Goal: Task Accomplishment & Management: Manage account settings

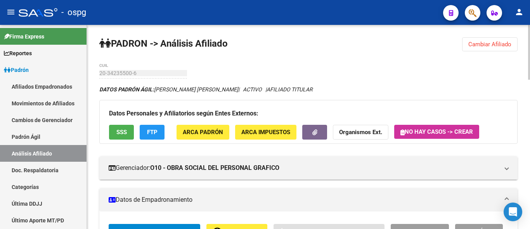
click at [494, 47] on span "Cambiar Afiliado" at bounding box center [489, 44] width 43 height 7
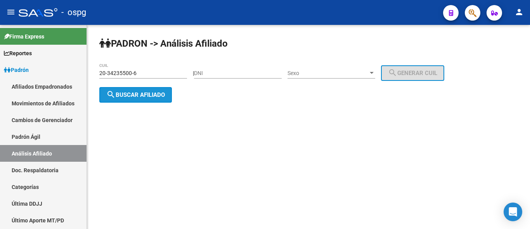
click at [132, 92] on span "search Buscar afiliado" at bounding box center [135, 94] width 59 height 7
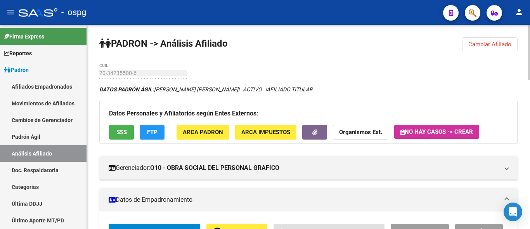
click at [318, 131] on button "button" at bounding box center [314, 132] width 25 height 14
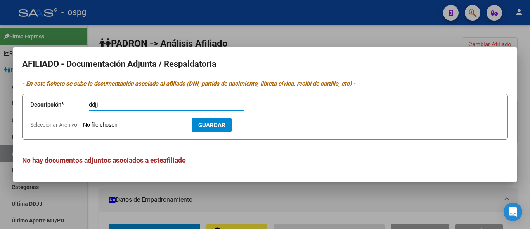
type input "ddjj"
click at [110, 125] on input "Seleccionar Archivo" at bounding box center [134, 124] width 103 height 7
type input "C:\fakepath\ddjj [PERSON_NAME] e.jpg"
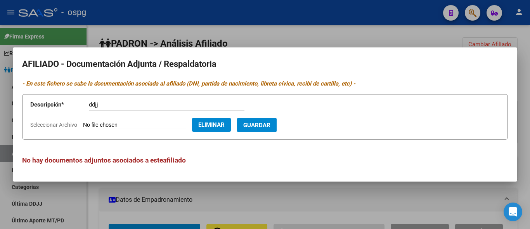
click at [266, 125] on span "Guardar" at bounding box center [256, 124] width 27 height 7
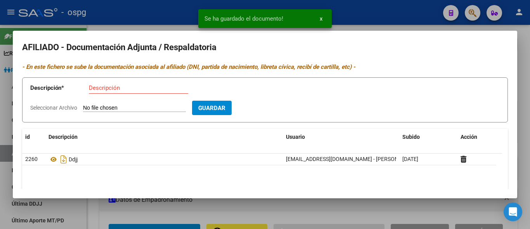
click at [93, 89] on input "Descripción" at bounding box center [138, 87] width 99 height 7
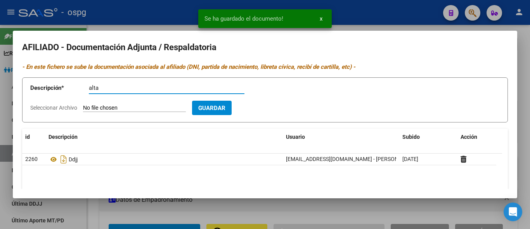
type input "alta"
click at [88, 111] on input "Seleccionar Archivo" at bounding box center [134, 107] width 103 height 7
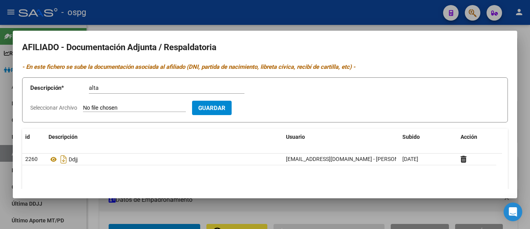
type input "C:\fakepath\[PERSON_NAME].jpg"
click at [262, 107] on span "Guardar" at bounding box center [256, 107] width 27 height 7
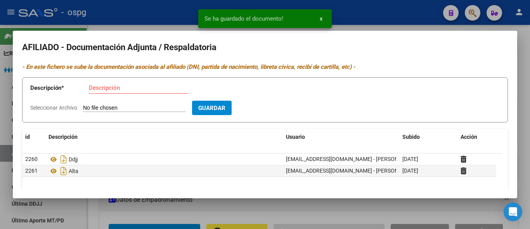
click at [106, 87] on input "Descripción" at bounding box center [138, 87] width 99 height 7
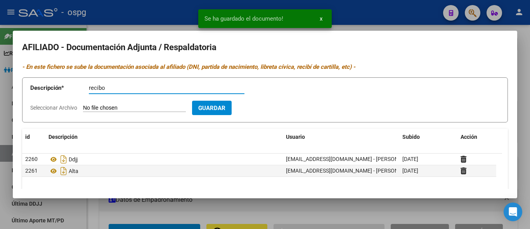
type input "recibo"
click at [110, 108] on input "Seleccionar Archivo" at bounding box center [134, 107] width 103 height 7
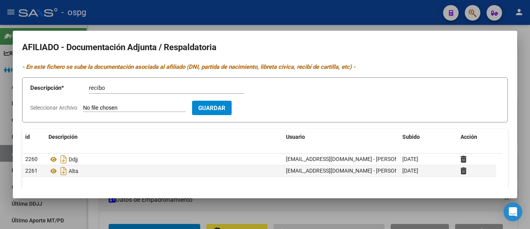
type input "C:\fakepath\recibo [PERSON_NAME].jpg"
click at [267, 109] on span "Guardar" at bounding box center [256, 107] width 27 height 7
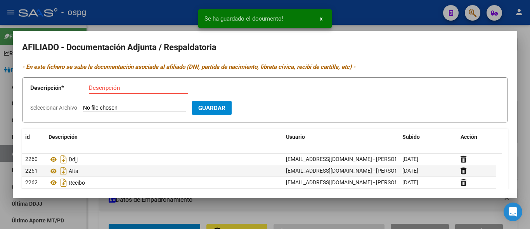
click at [94, 88] on input "Descripción" at bounding box center [138, 87] width 99 height 7
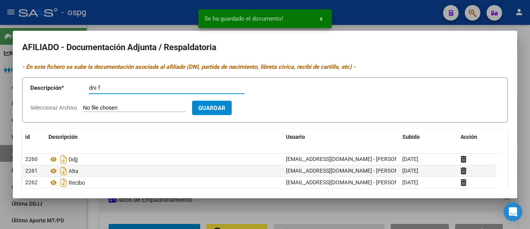
type input "dni f"
click at [97, 109] on input "Seleccionar Archivo" at bounding box center [134, 107] width 103 height 7
type input "C:\fakepath\dni f [PERSON_NAME].jpg"
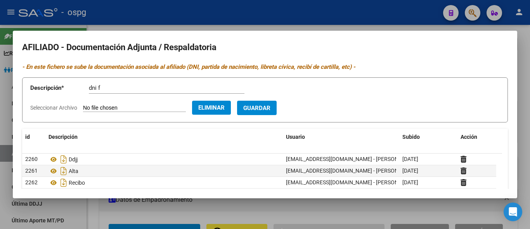
drag, startPoint x: 264, startPoint y: 109, endPoint x: 228, endPoint y: 105, distance: 36.4
click at [264, 109] on span "Guardar" at bounding box center [256, 107] width 27 height 7
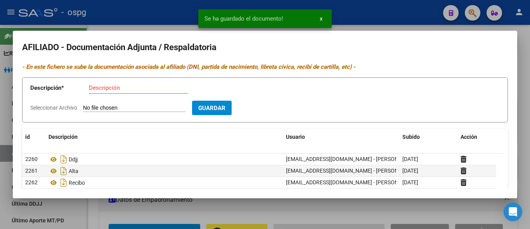
click at [107, 92] on div "Descripción" at bounding box center [138, 88] width 99 height 12
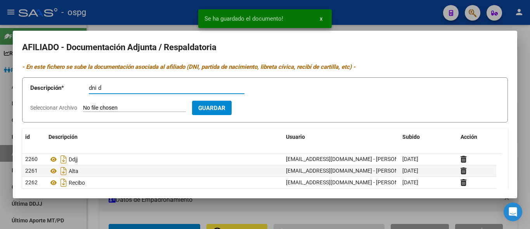
type input "dni d"
click at [128, 108] on input "Seleccionar Archivo" at bounding box center [134, 107] width 103 height 7
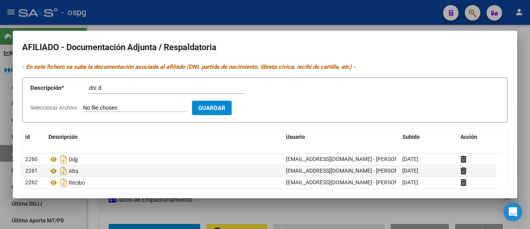
type input "C:\fakepath\dni [PERSON_NAME].jpg"
click at [268, 110] on span "Guardar" at bounding box center [256, 107] width 27 height 7
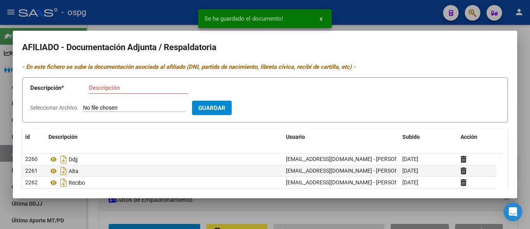
click at [180, 18] on div at bounding box center [265, 114] width 530 height 229
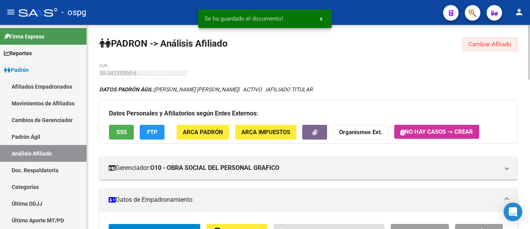
click at [481, 47] on span "Cambiar Afiliado" at bounding box center [489, 44] width 43 height 7
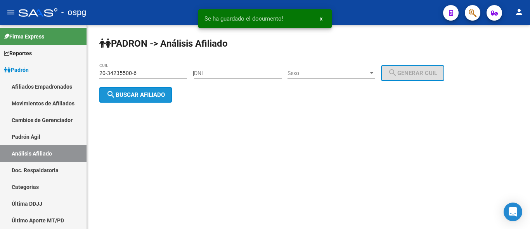
click at [127, 92] on span "search Buscar afiliado" at bounding box center [135, 94] width 59 height 7
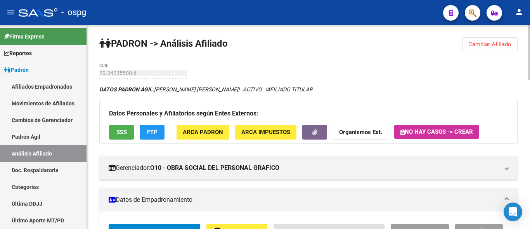
click at [506, 42] on span "Cambiar Afiliado" at bounding box center [489, 44] width 43 height 7
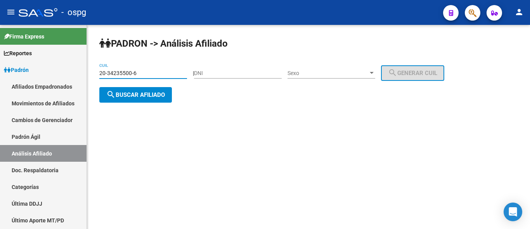
drag, startPoint x: 136, startPoint y: 71, endPoint x: 106, endPoint y: 69, distance: 30.0
click at [106, 69] on div "20-34235500-6 CUIL" at bounding box center [143, 71] width 88 height 16
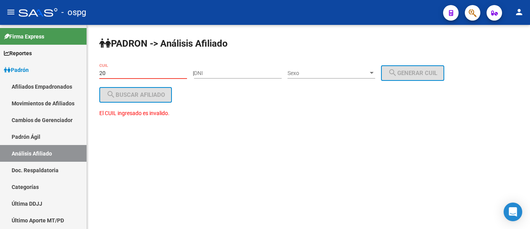
type input "2"
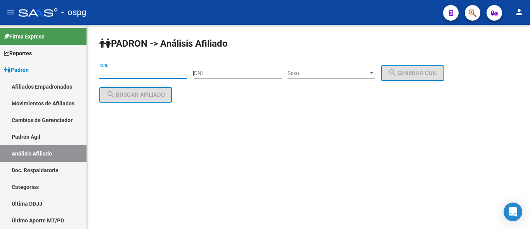
paste input "20-24528656-3"
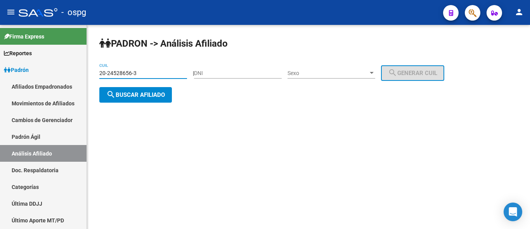
type input "20-24528656-3"
click at [155, 92] on span "search Buscar afiliado" at bounding box center [135, 94] width 59 height 7
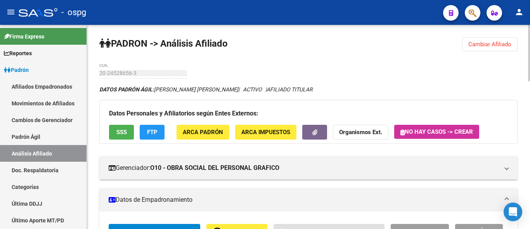
click at [153, 132] on span "FTP" at bounding box center [152, 132] width 10 height 7
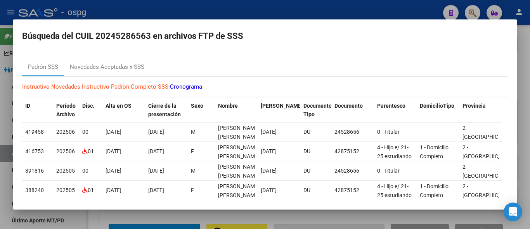
click at [248, 5] on div at bounding box center [265, 114] width 530 height 229
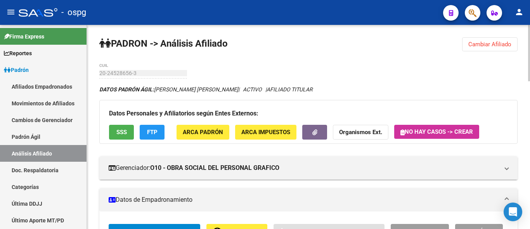
click at [124, 128] on button "SSS" at bounding box center [121, 132] width 25 height 14
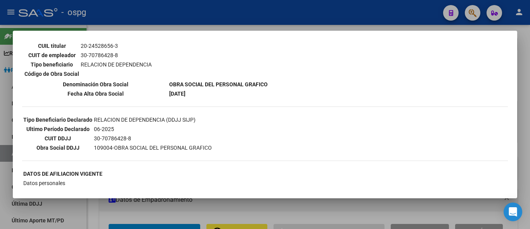
scroll to position [194, 0]
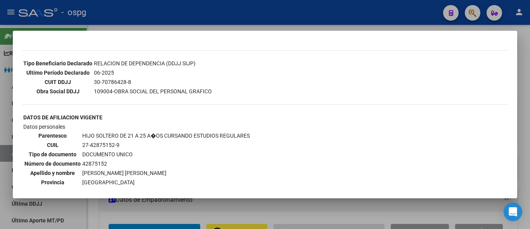
click at [219, 12] on div at bounding box center [265, 114] width 530 height 229
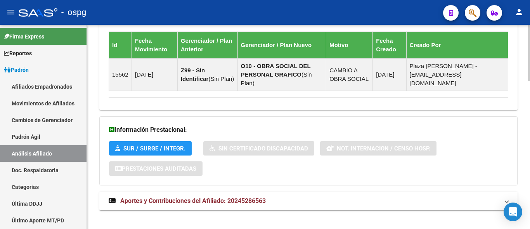
click at [221, 197] on span "Aportes y Contribuciones del Afiliado: 20245286563" at bounding box center [192, 200] width 145 height 7
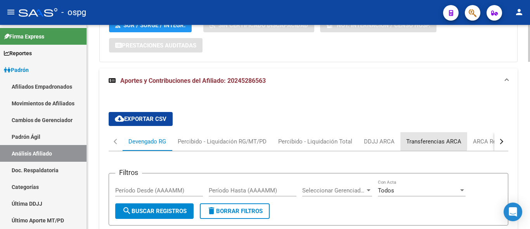
click at [422, 137] on div "Transferencias ARCA" at bounding box center [433, 141] width 55 height 9
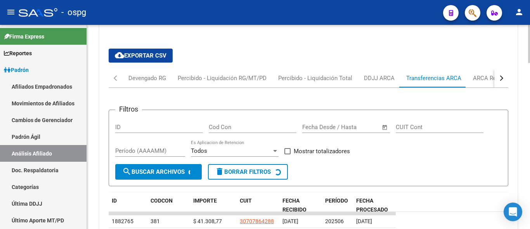
scroll to position [722, 0]
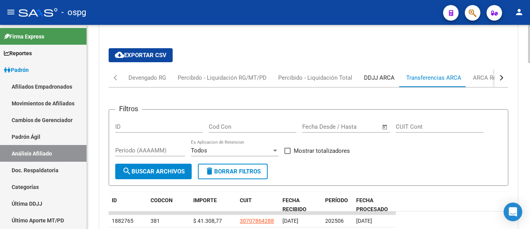
click at [385, 68] on div "DDJJ ARCA" at bounding box center [379, 77] width 42 height 19
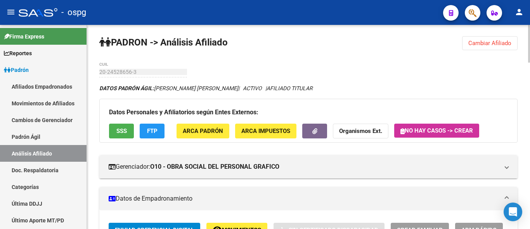
scroll to position [0, 0]
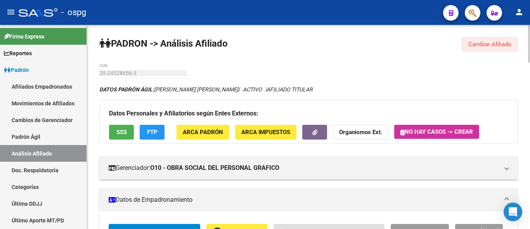
click at [483, 44] on span "Cambiar Afiliado" at bounding box center [489, 44] width 43 height 7
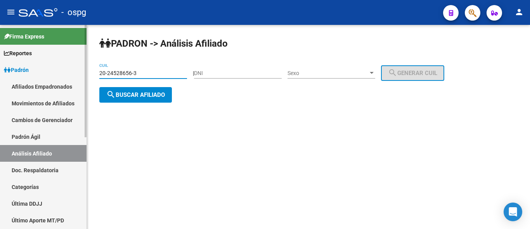
drag, startPoint x: 129, startPoint y: 73, endPoint x: 81, endPoint y: 74, distance: 47.3
click at [82, 74] on mat-sidenav-container "Firma Express Reportes Ingresos Devengados Análisis Histórico Detalles Transfer…" at bounding box center [265, 127] width 530 height 204
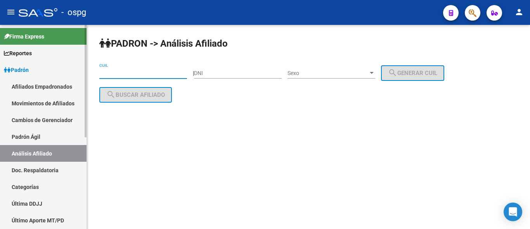
paste input "20-28840212-5"
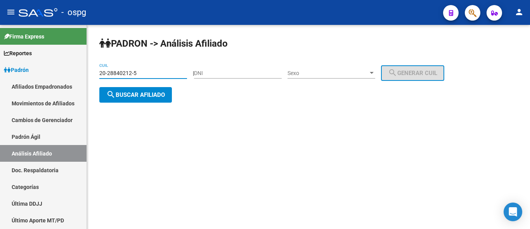
type input "20-28840212-5"
click at [131, 99] on button "search Buscar afiliado" at bounding box center [135, 95] width 73 height 16
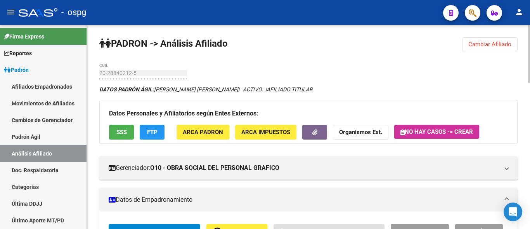
click at [146, 131] on button "FTP" at bounding box center [152, 132] width 25 height 14
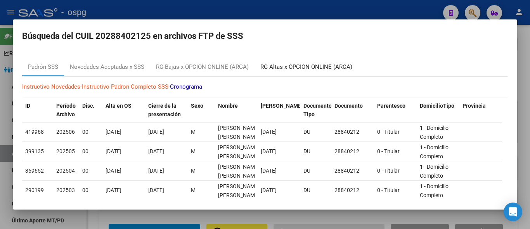
click at [303, 64] on div "RG Altas x OPCION ONLINE (ARCA)" at bounding box center [306, 66] width 92 height 9
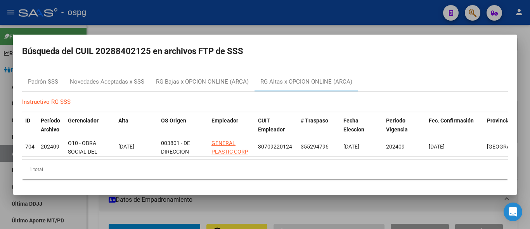
click at [135, 21] on div at bounding box center [265, 114] width 530 height 229
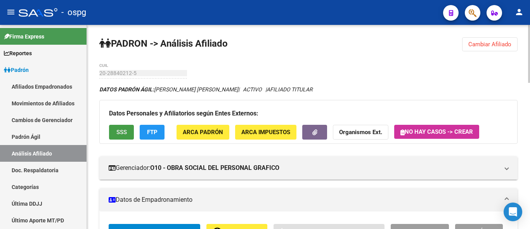
click at [132, 132] on button "SSS" at bounding box center [121, 132] width 25 height 14
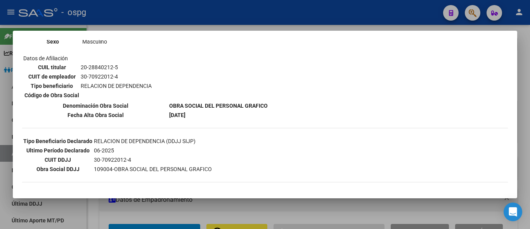
scroll to position [155, 0]
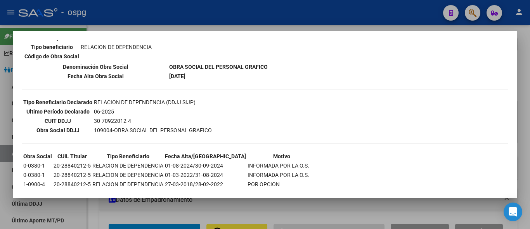
click at [322, 9] on div at bounding box center [265, 114] width 530 height 229
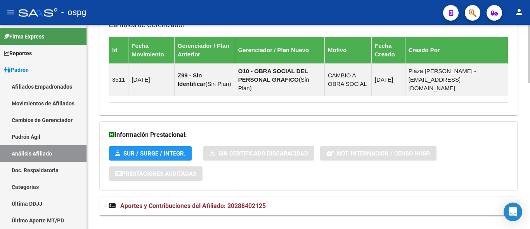
scroll to position [515, 0]
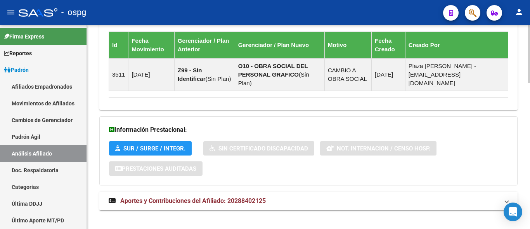
click at [184, 197] on span "Aportes y Contribuciones del Afiliado: 20288402125" at bounding box center [192, 200] width 145 height 7
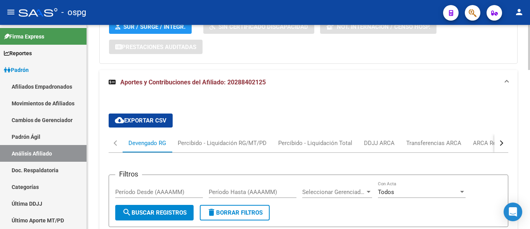
scroll to position [638, 0]
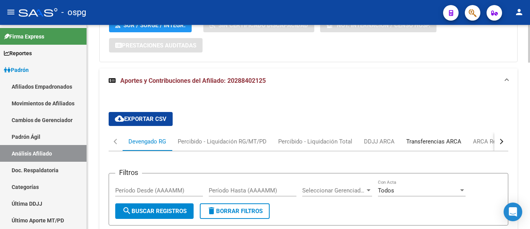
click at [441, 137] on div "Transferencias ARCA" at bounding box center [433, 141] width 55 height 9
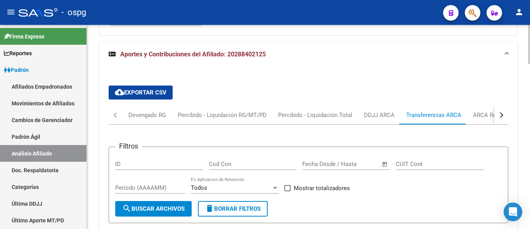
scroll to position [716, 0]
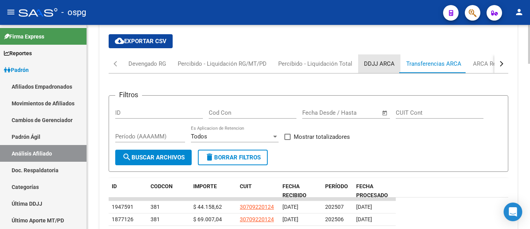
click at [383, 54] on div "DDJJ ARCA" at bounding box center [379, 63] width 42 height 19
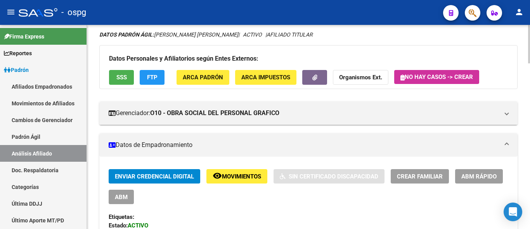
scroll to position [0, 0]
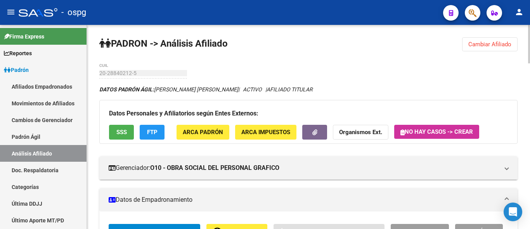
click at [491, 42] on span "Cambiar Afiliado" at bounding box center [489, 44] width 43 height 7
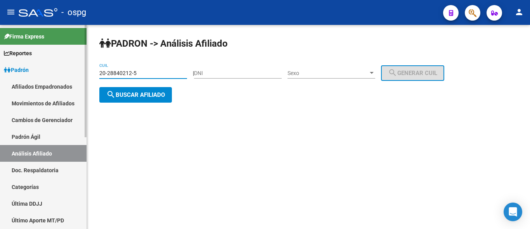
drag, startPoint x: 144, startPoint y: 74, endPoint x: 83, endPoint y: 74, distance: 61.3
click at [83, 74] on mat-sidenav-container "Firma Express Reportes Ingresos Devengados Análisis Histórico Detalles Transfer…" at bounding box center [265, 127] width 530 height 204
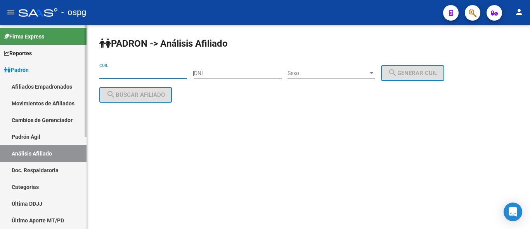
paste input "27-18292883-1"
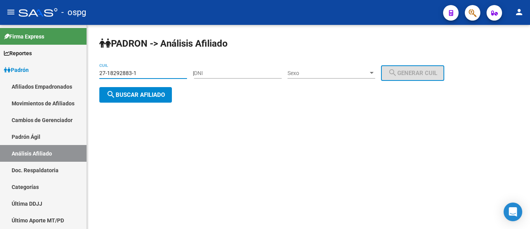
type input "27-18292883-1"
click at [132, 94] on span "search Buscar afiliado" at bounding box center [135, 94] width 59 height 7
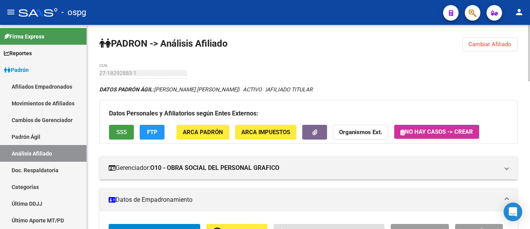
click at [126, 137] on button "SSS" at bounding box center [121, 132] width 25 height 14
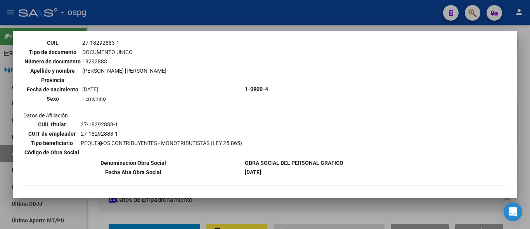
scroll to position [78, 0]
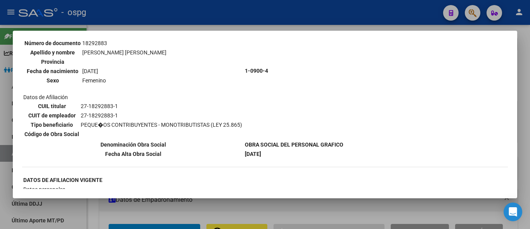
click at [239, 22] on div at bounding box center [265, 114] width 530 height 229
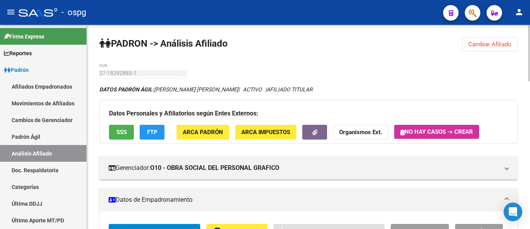
click at [154, 132] on span "FTP" at bounding box center [152, 132] width 10 height 7
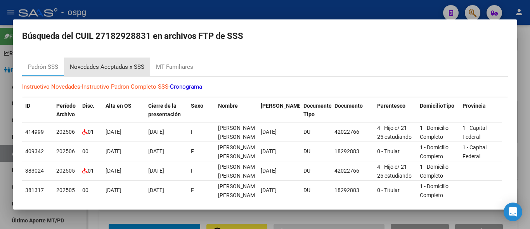
click at [115, 67] on div "Novedades Aceptadas x SSS" at bounding box center [107, 66] width 74 height 9
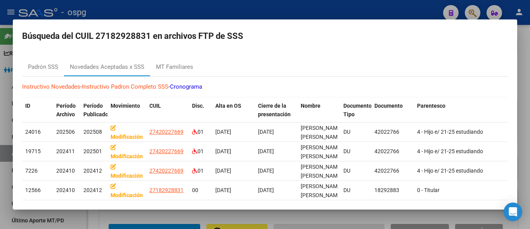
click at [259, 12] on div at bounding box center [265, 114] width 530 height 229
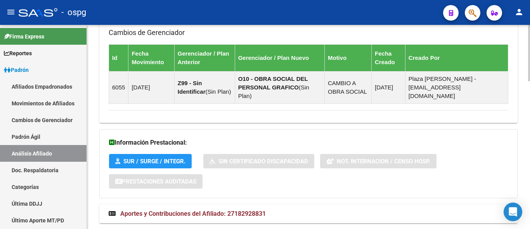
scroll to position [536, 0]
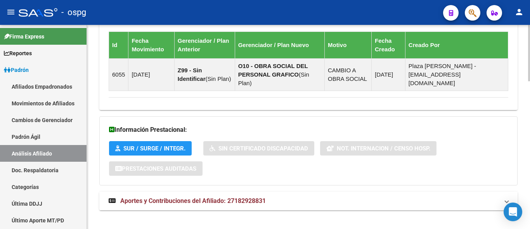
click at [196, 199] on mat-expansion-panel-header "Aportes y Contribuciones del Afiliado: 27182928831" at bounding box center [308, 200] width 418 height 19
click at [198, 200] on span "Aportes y Contribuciones del Afiliado: 27182928831" at bounding box center [192, 203] width 145 height 7
click at [230, 197] on mat-expansion-panel-header "Aportes y Contribuciones del Afiliado: 27182928831" at bounding box center [308, 200] width 418 height 19
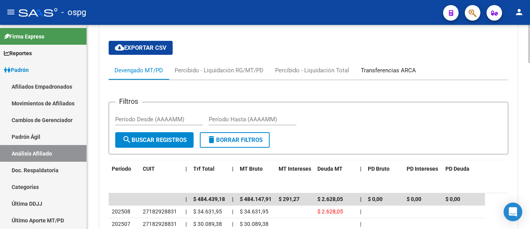
click at [386, 66] on div "Transferencias ARCA" at bounding box center [388, 70] width 55 height 9
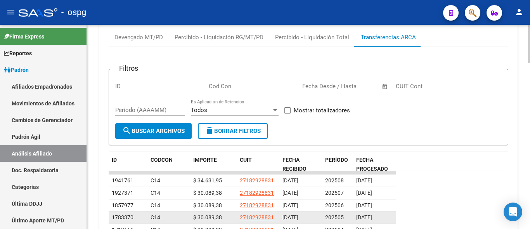
scroll to position [807, 0]
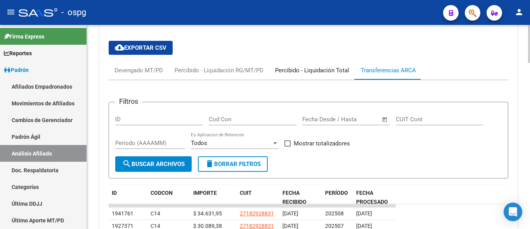
click at [322, 67] on div "Percibido - Liquidación Total" at bounding box center [312, 70] width 86 height 19
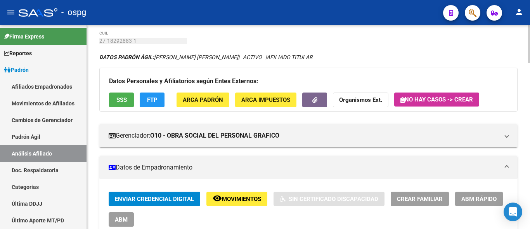
scroll to position [0, 0]
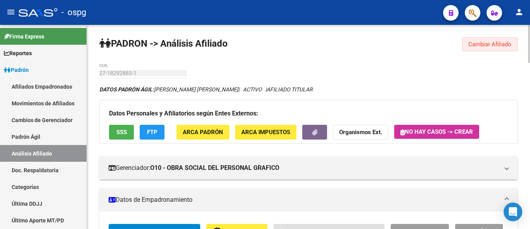
drag, startPoint x: 479, startPoint y: 45, endPoint x: 458, endPoint y: 47, distance: 21.1
click at [479, 45] on span "Cambiar Afiliado" at bounding box center [489, 44] width 43 height 7
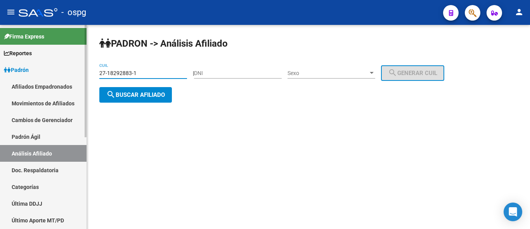
drag, startPoint x: 155, startPoint y: 72, endPoint x: 50, endPoint y: 74, distance: 105.6
click at [47, 79] on mat-sidenav-container "Firma Express Reportes Ingresos Devengados Análisis Histórico Detalles Transfer…" at bounding box center [265, 127] width 530 height 204
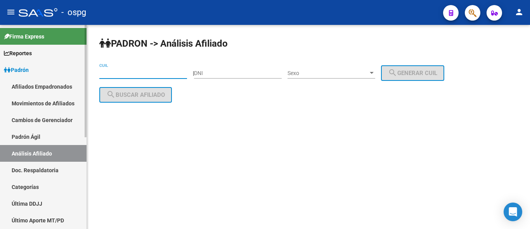
paste input "27-27339617-4"
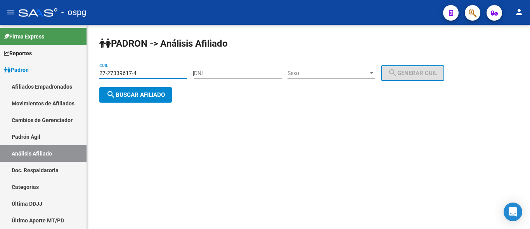
click at [123, 101] on button "search Buscar afiliado" at bounding box center [135, 95] width 73 height 16
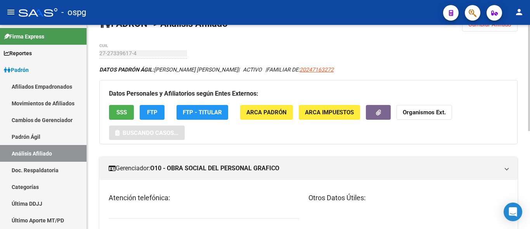
scroll to position [39, 0]
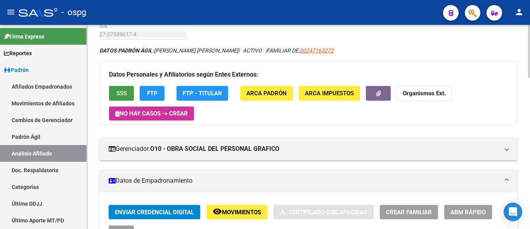
click at [120, 92] on span "SSS" at bounding box center [121, 93] width 10 height 7
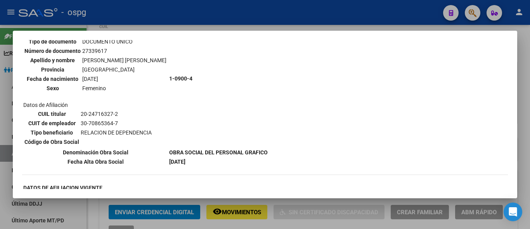
scroll to position [349, 0]
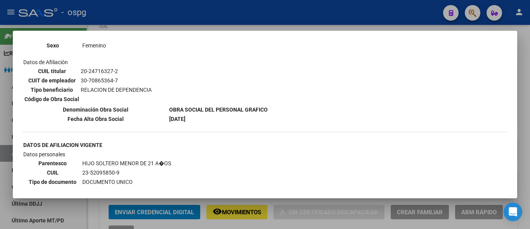
click at [184, 14] on div at bounding box center [265, 114] width 530 height 229
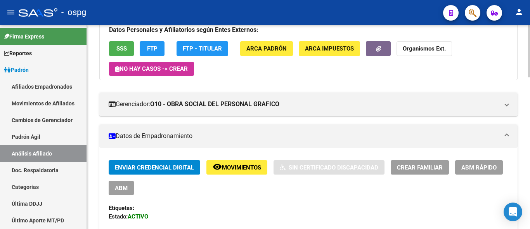
scroll to position [39, 0]
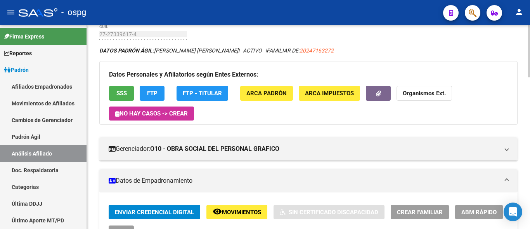
click at [146, 86] on button "FTP" at bounding box center [152, 93] width 25 height 14
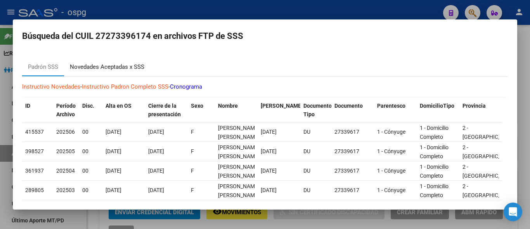
click at [122, 66] on div "Novedades Aceptadas x SSS" at bounding box center [107, 66] width 74 height 9
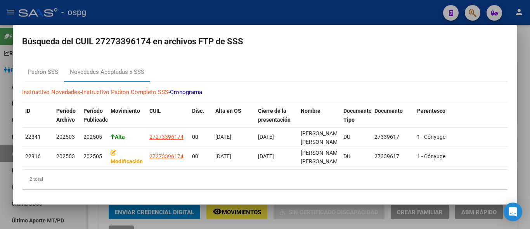
click at [310, 9] on div at bounding box center [265, 114] width 530 height 229
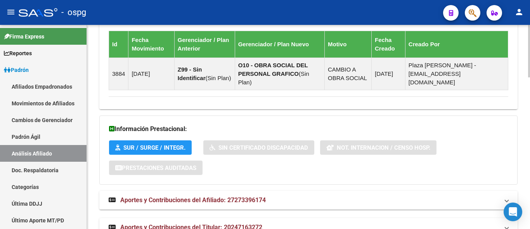
scroll to position [587, 0]
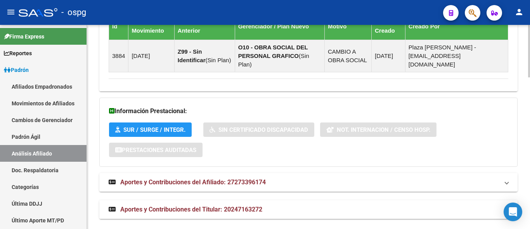
click at [198, 205] on span "Aportes y Contribuciones del Titular: 20247163272" at bounding box center [191, 208] width 142 height 7
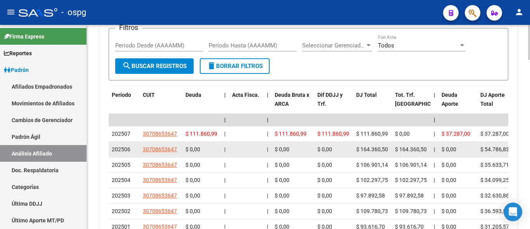
scroll to position [864, 0]
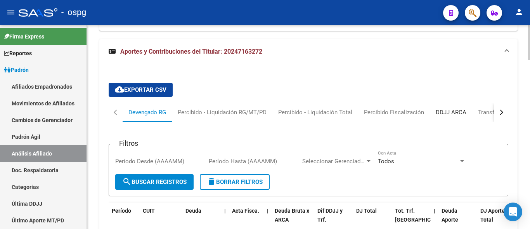
click at [455, 108] on div "DDJJ ARCA" at bounding box center [451, 112] width 31 height 9
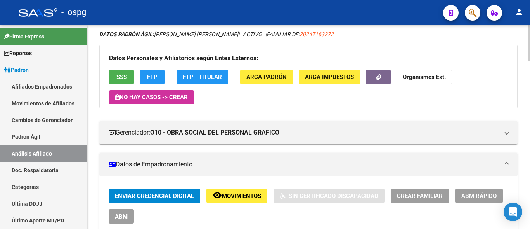
scroll to position [0, 0]
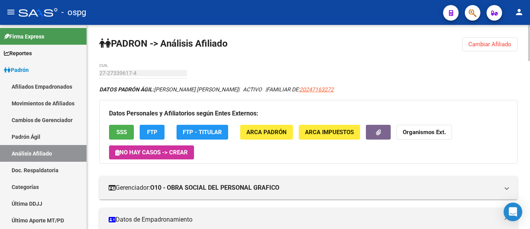
click at [485, 48] on button "Cambiar Afiliado" at bounding box center [489, 44] width 55 height 14
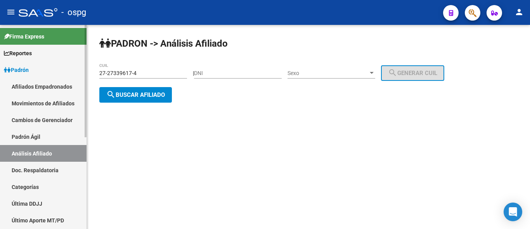
drag, startPoint x: 139, startPoint y: 69, endPoint x: 78, endPoint y: 79, distance: 62.1
click at [78, 79] on mat-sidenav-container "Firma Express Reportes Ingresos Devengados Análisis Histórico Detalles Transfer…" at bounding box center [265, 127] width 530 height 204
click at [138, 75] on input "27-27339617-4" at bounding box center [143, 73] width 88 height 7
drag, startPoint x: 140, startPoint y: 74, endPoint x: 55, endPoint y: 76, distance: 85.0
click at [54, 76] on mat-sidenav-container "Firma Express Reportes Ingresos Devengados Análisis Histórico Detalles Transfer…" at bounding box center [265, 127] width 530 height 204
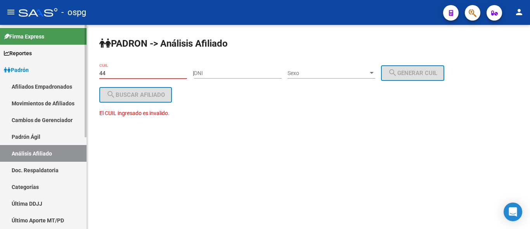
type input "4"
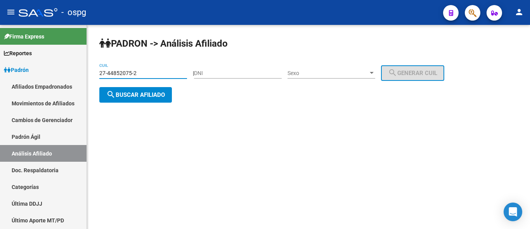
type input "27-44852075-2"
click at [140, 97] on span "search Buscar afiliado" at bounding box center [135, 94] width 59 height 7
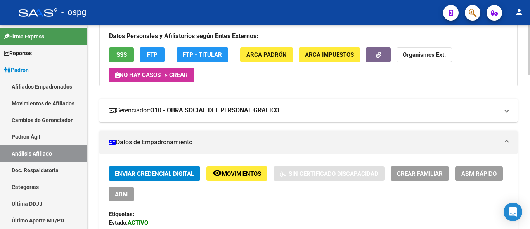
scroll to position [78, 0]
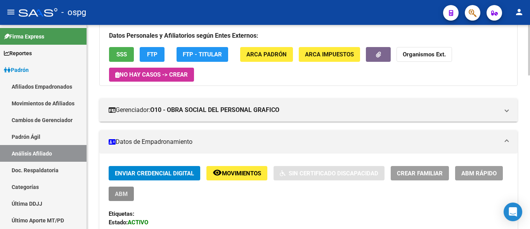
click at [127, 198] on button "ABM" at bounding box center [121, 193] width 25 height 14
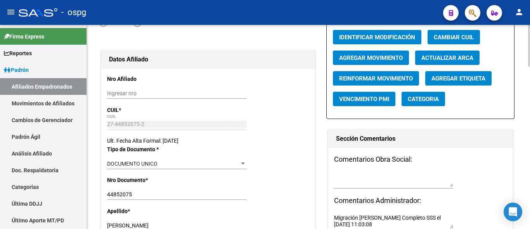
radio input "true"
type input "30-70711652-4"
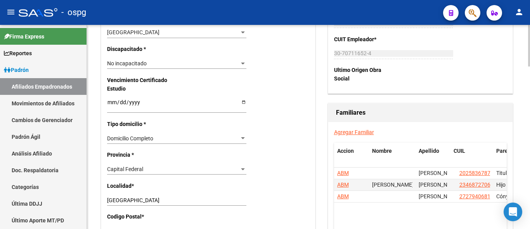
scroll to position [469, 0]
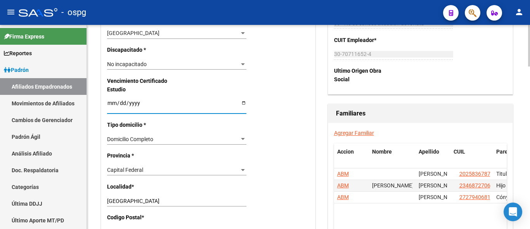
click at [110, 106] on input "[DATE]" at bounding box center [176, 106] width 139 height 12
type input "[DATE]"
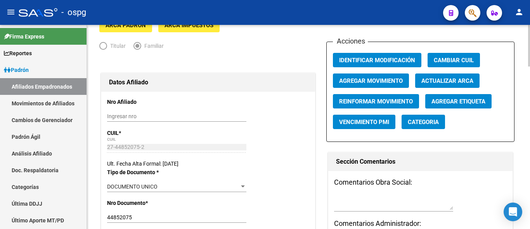
scroll to position [0, 0]
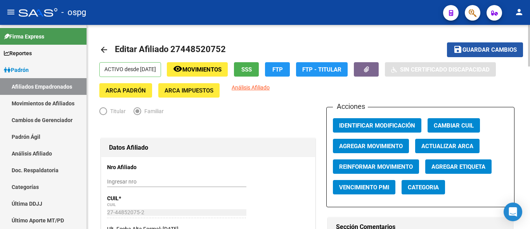
click at [474, 46] on span "save Guardar cambios" at bounding box center [485, 49] width 64 height 7
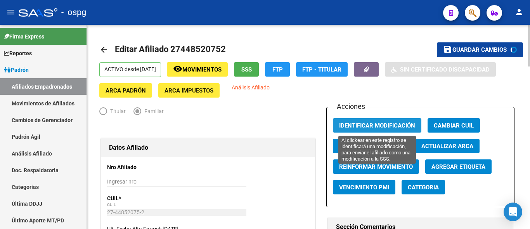
click at [376, 122] on span "Identificar Modificación" at bounding box center [377, 125] width 76 height 7
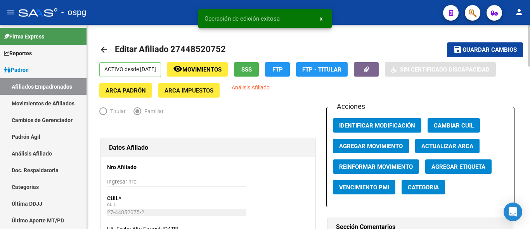
click at [369, 71] on icon "button" at bounding box center [366, 69] width 5 height 6
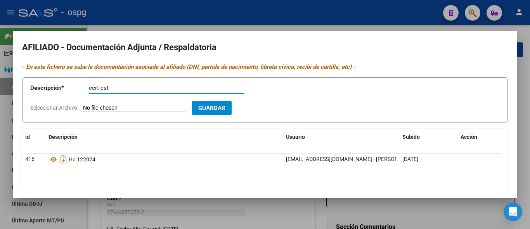
type input "cert est"
click at [94, 105] on input "Seleccionar Archivo" at bounding box center [134, 107] width 103 height 7
type input "C:\fakepath\[PERSON_NAME].pdf"
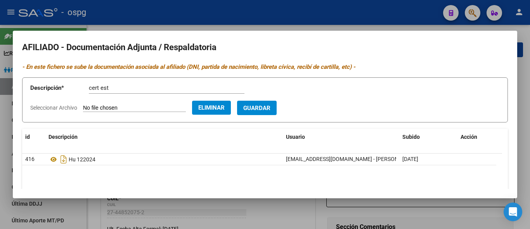
click at [267, 109] on span "Guardar" at bounding box center [256, 107] width 27 height 7
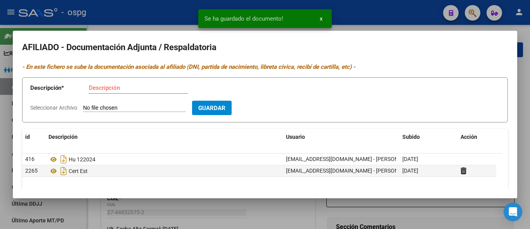
click at [177, 23] on div at bounding box center [265, 114] width 530 height 229
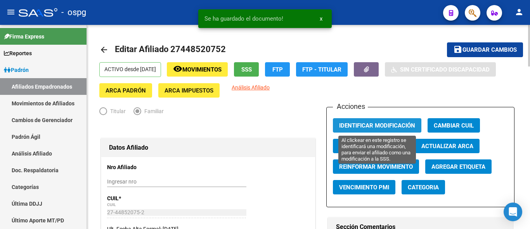
click at [357, 125] on span "Identificar Modificación" at bounding box center [377, 125] width 76 height 7
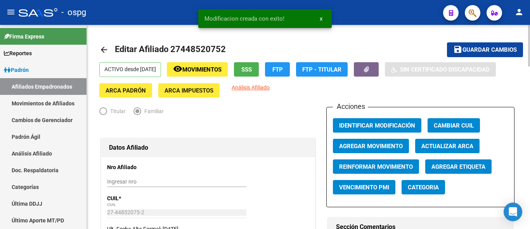
drag, startPoint x: 483, startPoint y: 47, endPoint x: 427, endPoint y: 47, distance: 56.6
click at [480, 47] on span "Guardar cambios" at bounding box center [489, 50] width 54 height 7
click at [107, 52] on mat-icon "arrow_back" at bounding box center [103, 49] width 9 height 9
